Goal: Task Accomplishment & Management: Manage account settings

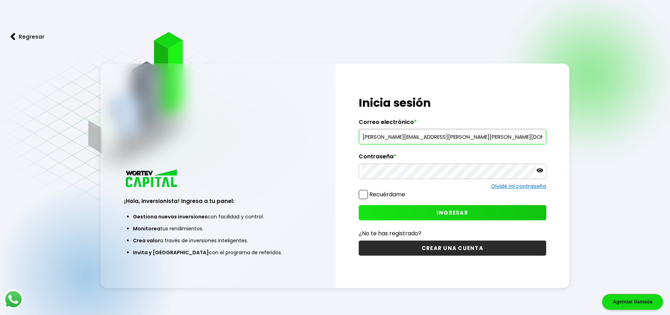
type input "[PERSON_NAME][EMAIL_ADDRESS][PERSON_NAME][PERSON_NAME][DOMAIN_NAME]"
click at [460, 209] on span "INGRESAR" at bounding box center [452, 212] width 31 height 7
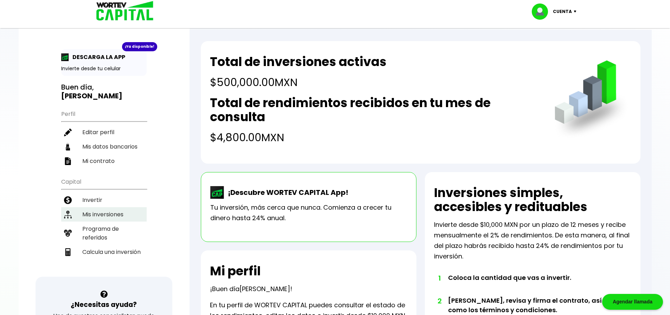
click at [110, 208] on li "Mis inversiones" at bounding box center [103, 215] width 85 height 14
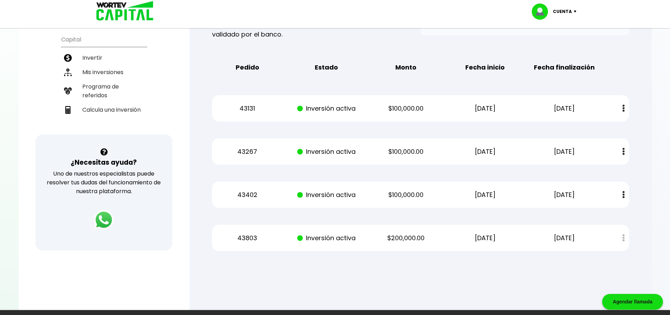
scroll to position [141, 0]
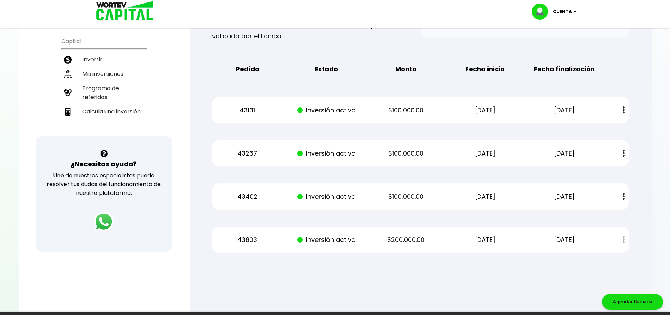
click at [576, 12] on img at bounding box center [576, 12] width 9 height 2
click at [548, 48] on li "Cerrar sesión" at bounding box center [555, 47] width 56 height 14
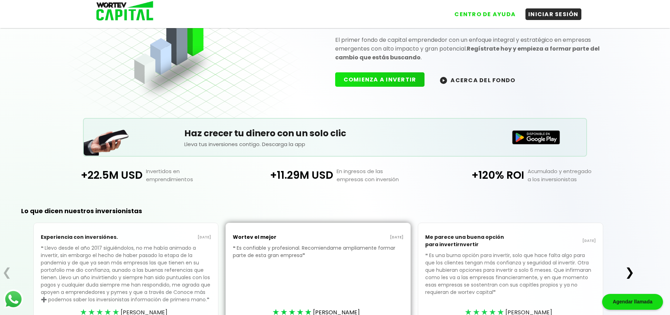
scroll to position [70, 0]
